Goal: Information Seeking & Learning: Learn about a topic

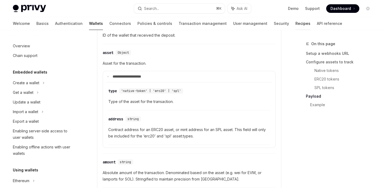
scroll to position [557, 0]
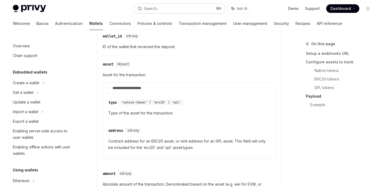
click at [153, 13] on button "Search... ⌘ K" at bounding box center [179, 9] width 91 height 10
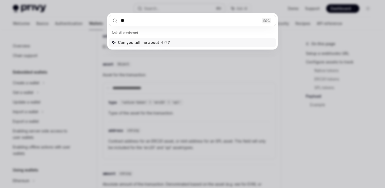
type input "*"
type input "*********"
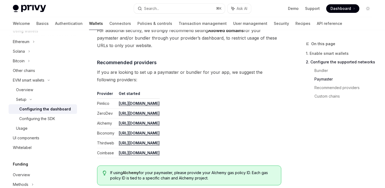
scroll to position [606, 0]
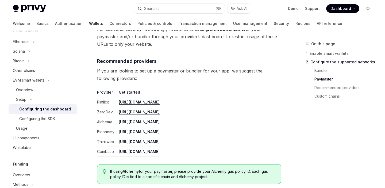
drag, startPoint x: 97, startPoint y: 118, endPoint x: 184, endPoint y: 128, distance: 87.4
drag, startPoint x: 95, startPoint y: 96, endPoint x: 216, endPoint y: 133, distance: 126.6
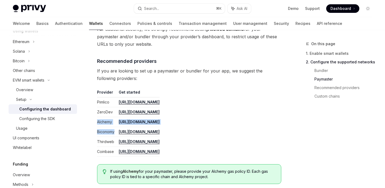
click at [160, 97] on th "Get started" at bounding box center [138, 94] width 43 height 8
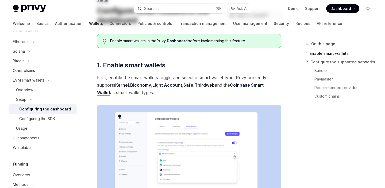
scroll to position [0, 0]
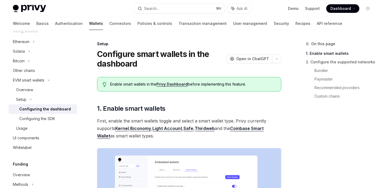
click at [171, 128] on link "Light Account" at bounding box center [167, 129] width 30 height 6
click at [143, 128] on link "Biconomy" at bounding box center [140, 129] width 21 height 6
click at [162, 131] on span "First, enable the smart wallets toggle and select a smart wallet type. Privy cu…" at bounding box center [189, 128] width 184 height 22
click at [168, 126] on link "Light Account" at bounding box center [167, 129] width 30 height 6
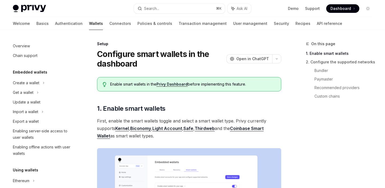
scroll to position [139, 0]
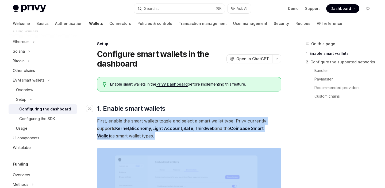
drag, startPoint x: 162, startPoint y: 140, endPoint x: 178, endPoint y: 112, distance: 31.8
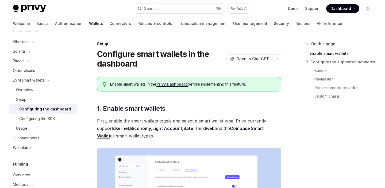
drag, startPoint x: 205, startPoint y: 138, endPoint x: 220, endPoint y: 102, distance: 39.4
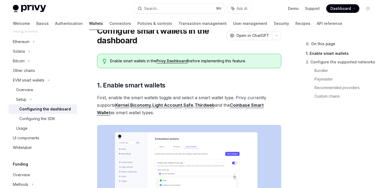
scroll to position [28, 0]
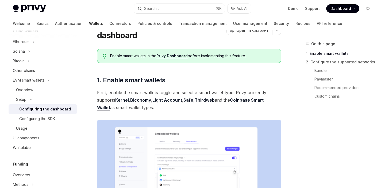
click at [169, 107] on span "First, enable the smart wallets toggle and select a smart wallet type. Privy cu…" at bounding box center [189, 100] width 184 height 22
drag, startPoint x: 169, startPoint y: 108, endPoint x: 235, endPoint y: 92, distance: 68.6
click at [235, 92] on span "First, enable the smart wallets toggle and select a smart wallet type. Privy cu…" at bounding box center [189, 100] width 184 height 22
drag, startPoint x: 193, startPoint y: 110, endPoint x: 229, endPoint y: 95, distance: 39.2
click at [229, 95] on span "First, enable the smart wallets toggle and select a smart wallet type. Privy cu…" at bounding box center [189, 100] width 184 height 22
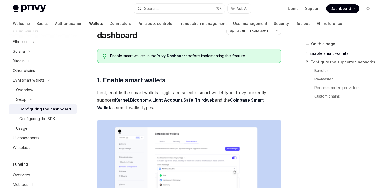
click at [161, 12] on button "Search... ⌘ K" at bounding box center [179, 9] width 91 height 10
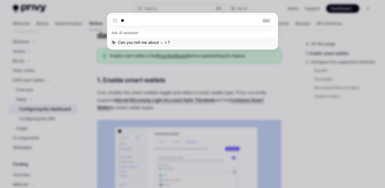
type input "*"
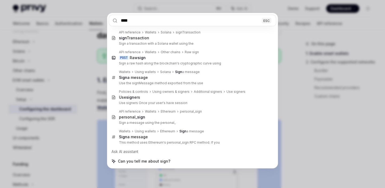
type input "****"
click at [289, 105] on div "**** ESC API reference Wallets Solana signTransaction sign Transaction Sign a t…" at bounding box center [192, 94] width 385 height 188
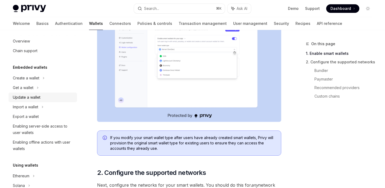
scroll to position [0, 0]
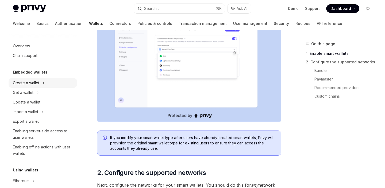
click at [48, 79] on div "Create a wallet" at bounding box center [43, 83] width 68 height 10
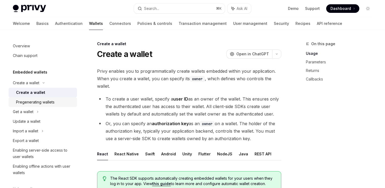
click at [42, 103] on div "Pregenerating wallets" at bounding box center [35, 102] width 38 height 6
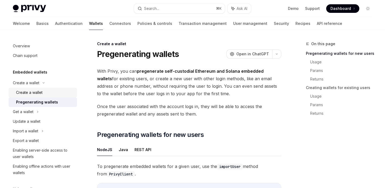
click at [42, 93] on div "Create a wallet" at bounding box center [45, 92] width 58 height 6
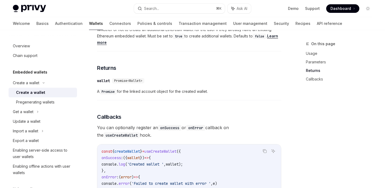
scroll to position [371, 0]
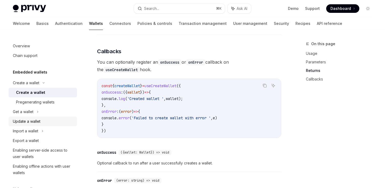
click at [42, 117] on link "Update a wallet" at bounding box center [43, 122] width 68 height 10
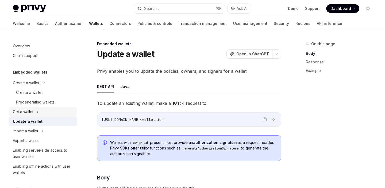
click at [40, 114] on div "Get a wallet" at bounding box center [43, 112] width 68 height 10
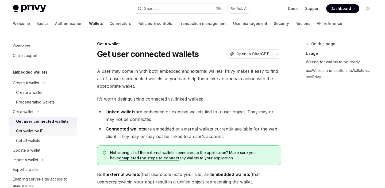
click at [41, 129] on div "Get wallet by ID" at bounding box center [30, 131] width 28 height 6
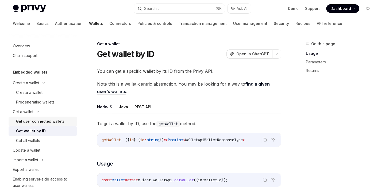
click at [48, 120] on div "Get user connected wallets" at bounding box center [40, 121] width 48 height 6
type textarea "*"
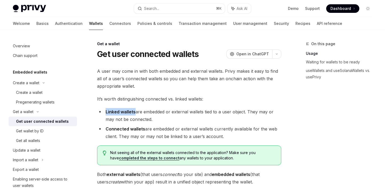
drag, startPoint x: 105, startPoint y: 111, endPoint x: 135, endPoint y: 113, distance: 29.4
click at [135, 113] on li "Linked wallets are embedded or external wallets tied to a user object. They may…" at bounding box center [189, 115] width 184 height 15
click at [123, 78] on span "A user may come in with both embedded and external wallets. Privy makes it easy…" at bounding box center [189, 78] width 184 height 22
drag, startPoint x: 96, startPoint y: 49, endPoint x: 128, endPoint y: 59, distance: 33.7
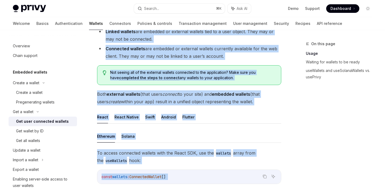
scroll to position [196, 0]
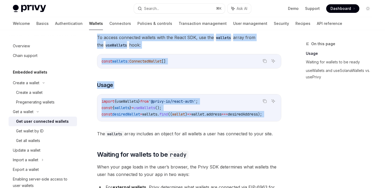
drag, startPoint x: 131, startPoint y: 55, endPoint x: 195, endPoint y: 126, distance: 96.1
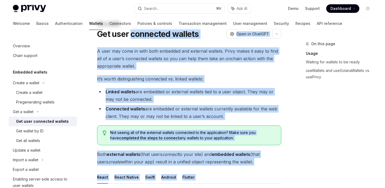
scroll to position [0, 0]
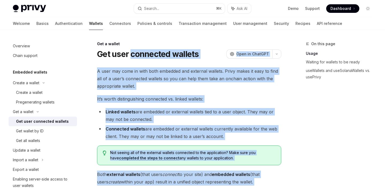
click at [141, 81] on span "A user may come in with both embedded and external wallets. Privy makes it easy…" at bounding box center [189, 78] width 184 height 22
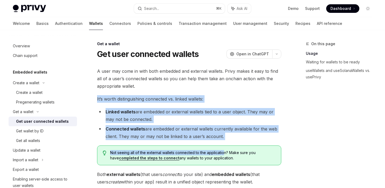
drag, startPoint x: 97, startPoint y: 102, endPoint x: 224, endPoint y: 154, distance: 137.6
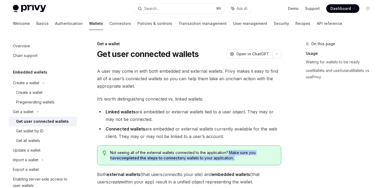
drag, startPoint x: 227, startPoint y: 152, endPoint x: 238, endPoint y: 168, distance: 18.8
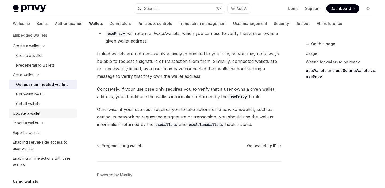
scroll to position [56, 0]
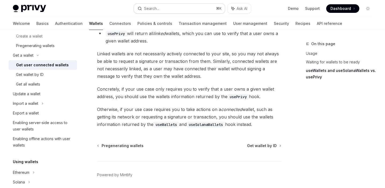
click at [156, 6] on div "Search..." at bounding box center [151, 8] width 15 height 6
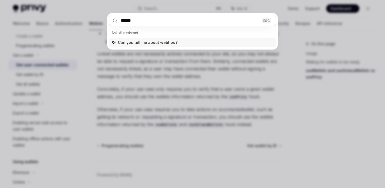
type input "*******"
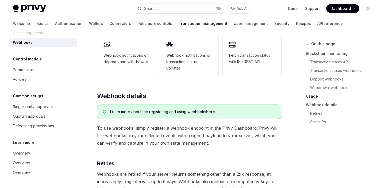
scroll to position [267, 0]
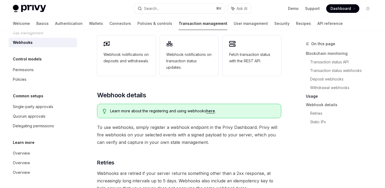
click at [210, 108] on link "here" at bounding box center [210, 110] width 9 height 5
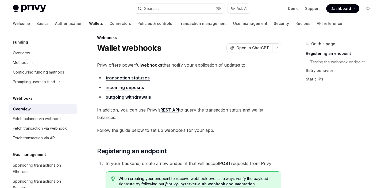
scroll to position [7, 0]
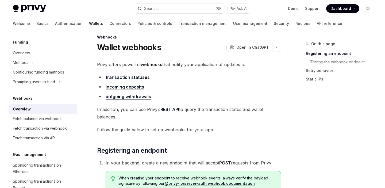
click at [134, 86] on link "incoming deposits" at bounding box center [125, 87] width 38 height 6
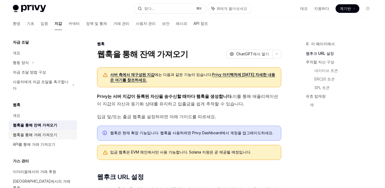
click at [55, 131] on div "웹훅을 통해 거래 가져오기" at bounding box center [43, 134] width 61 height 6
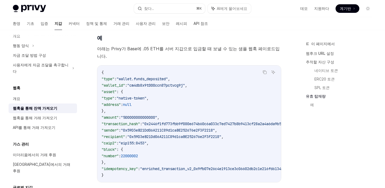
scroll to position [926, 0]
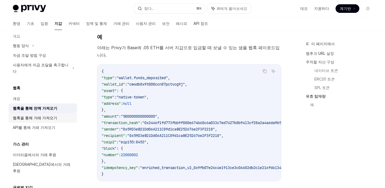
click at [44, 115] on font "웹훅을 통해 거래 가져오기" at bounding box center [35, 117] width 44 height 5
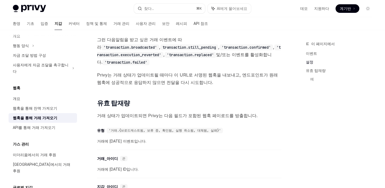
scroll to position [329, 0]
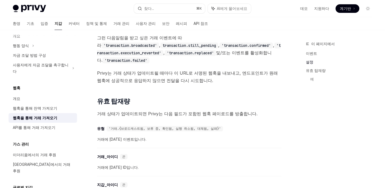
click at [216, 50] on code "'transaction.replaced'" at bounding box center [190, 53] width 51 height 6
click at [49, 106] on font "웹훅을 통해 잔액 가져오기" at bounding box center [35, 108] width 44 height 5
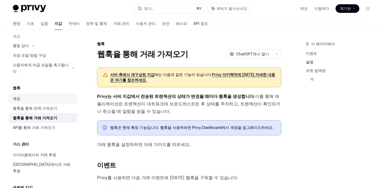
type textarea "*"
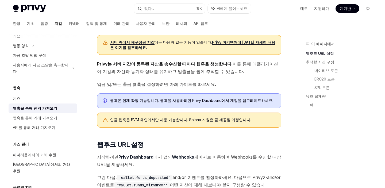
scroll to position [33, 0]
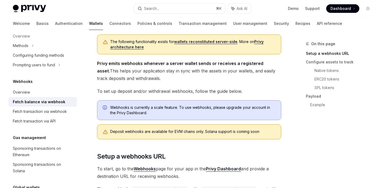
click at [239, 80] on span "Privy emits webhooks whenever a server wallet sends or receives a registered as…" at bounding box center [189, 71] width 184 height 22
drag, startPoint x: 109, startPoint y: 111, endPoint x: 121, endPoint y: 112, distance: 12.1
click at [121, 112] on div "Webhooks is currently a scale feature. To use webhooks, please upgrade your acc…" at bounding box center [189, 110] width 184 height 20
copy span "Privy"
